Goal: Answer question/provide support

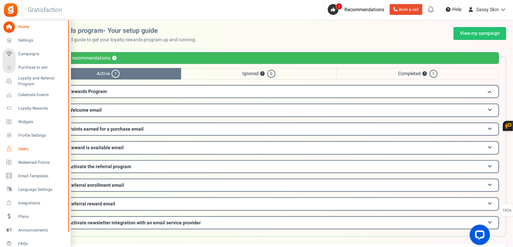
click at [8, 148] on icon at bounding box center [8, 148] width 11 height 11
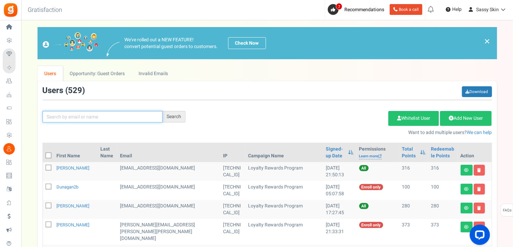
click at [67, 116] on input "text" at bounding box center [103, 116] width 120 height 11
type input "[PERSON_NAME]"
click at [175, 116] on div "Search" at bounding box center [174, 116] width 23 height 11
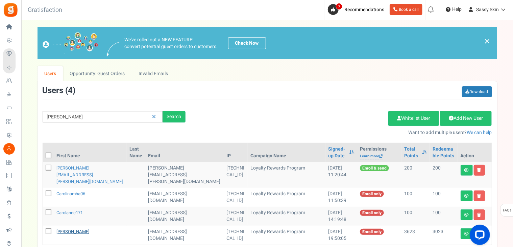
click at [71, 228] on link "[PERSON_NAME]" at bounding box center [73, 231] width 33 height 6
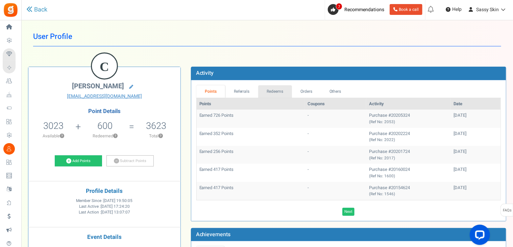
click at [279, 91] on link "Redeems" at bounding box center [275, 91] width 34 height 13
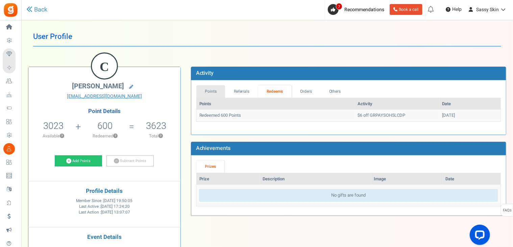
click at [208, 92] on link "Points" at bounding box center [211, 91] width 29 height 13
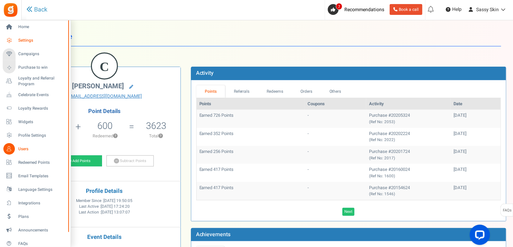
click at [28, 41] on span "Settings" at bounding box center [41, 41] width 47 height 6
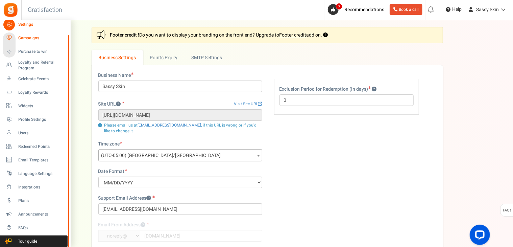
click at [30, 38] on span "Campaigns" at bounding box center [41, 38] width 47 height 6
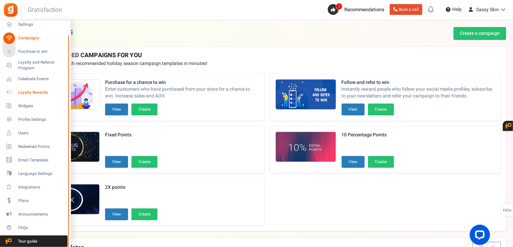
click at [28, 91] on span "Loyalty Rewards" at bounding box center [41, 93] width 47 height 6
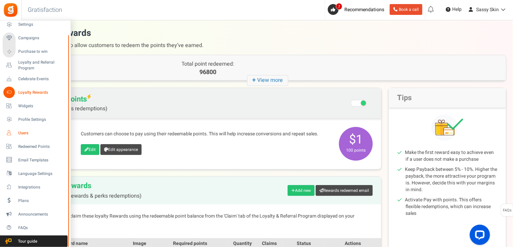
click at [24, 133] on span "Users" at bounding box center [41, 133] width 47 height 6
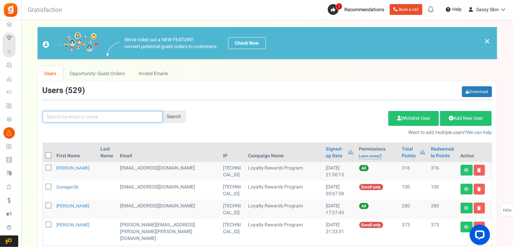
click at [67, 118] on input "text" at bounding box center [103, 116] width 120 height 11
type input "[PERSON_NAME]"
click at [179, 121] on div "Search" at bounding box center [174, 116] width 23 height 11
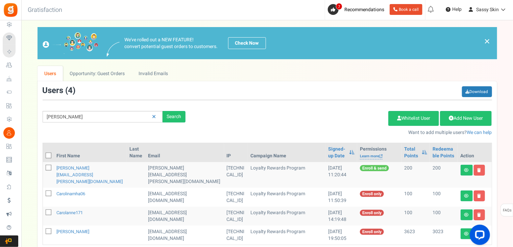
click at [49, 229] on icon at bounding box center [49, 231] width 4 height 4
click at [43, 230] on input "checkbox" at bounding box center [41, 232] width 4 height 4
click at [49, 228] on icon at bounding box center [49, 231] width 6 height 6
click at [43, 230] on input "checkbox" at bounding box center [41, 232] width 4 height 4
checkbox input "false"
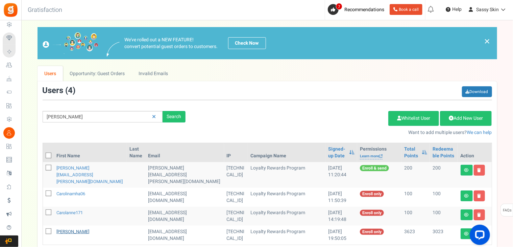
click at [73, 228] on link "[PERSON_NAME]" at bounding box center [73, 231] width 33 height 6
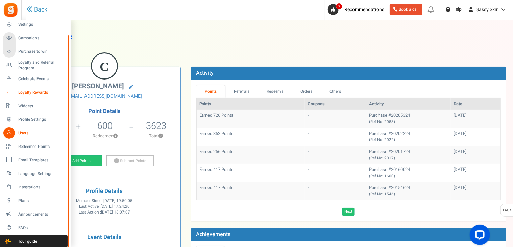
click at [26, 90] on span "Loyalty Rewards" at bounding box center [41, 93] width 47 height 6
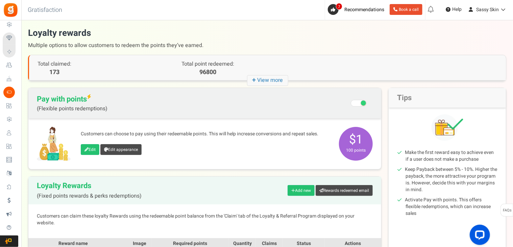
drag, startPoint x: 513, startPoint y: 144, endPoint x: 512, endPoint y: 153, distance: 8.5
click at [512, 153] on div "There is a new version of the Gratisfaction plugin. Once you've updated the plu…" at bounding box center [267, 193] width 492 height 333
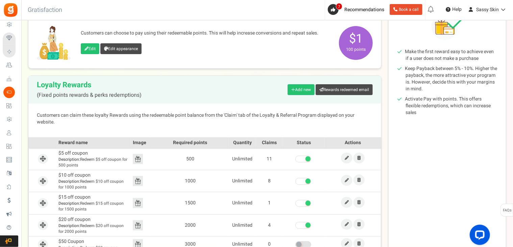
scroll to position [154, 0]
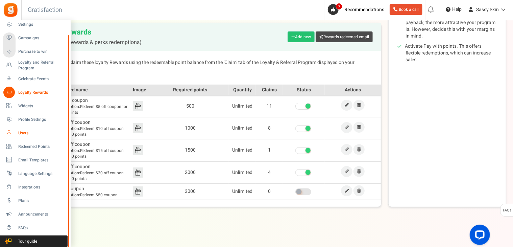
click at [19, 135] on span "Users" at bounding box center [41, 133] width 47 height 6
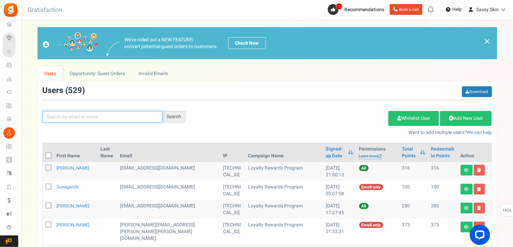
click at [53, 116] on input "text" at bounding box center [103, 116] width 120 height 11
type input "[PERSON_NAME]"
click at [176, 118] on div "Search" at bounding box center [174, 116] width 23 height 11
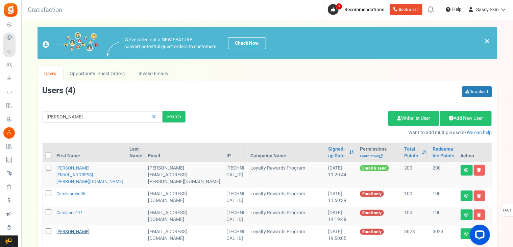
click at [76, 228] on link "[PERSON_NAME]" at bounding box center [73, 231] width 33 height 6
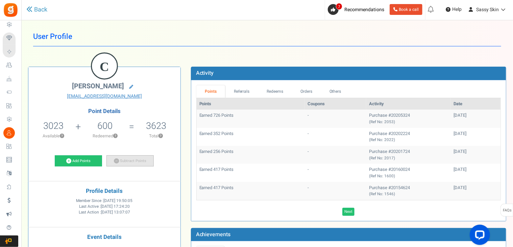
click at [116, 160] on icon at bounding box center [116, 160] width 5 height 5
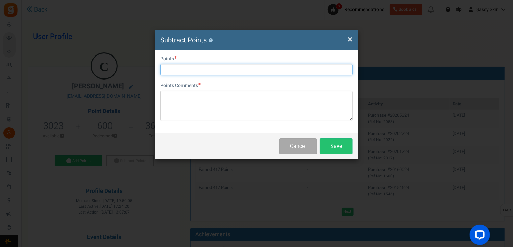
click at [173, 67] on input "text" at bounding box center [256, 69] width 193 height 11
type input "2000"
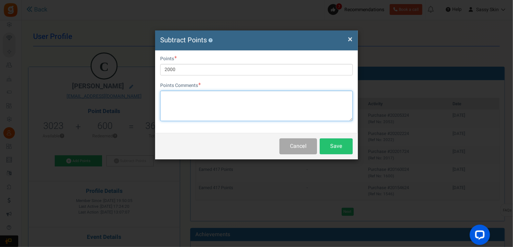
click at [166, 97] on textarea at bounding box center [256, 106] width 193 height 30
type textarea "2000 points for $20 off Order #20205324"
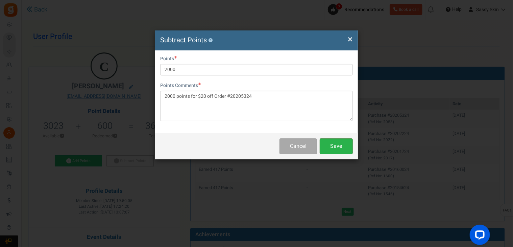
click at [344, 147] on button "Save" at bounding box center [336, 146] width 33 height 16
click at [351, 40] on span "×" at bounding box center [350, 39] width 5 height 13
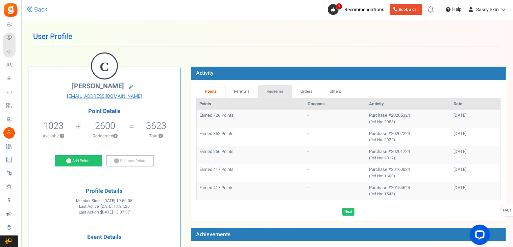
click at [276, 93] on link "Redeems" at bounding box center [275, 91] width 34 height 13
